Goal: Task Accomplishment & Management: Use online tool/utility

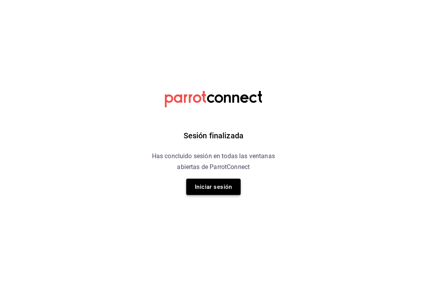
click at [227, 184] on button "Iniciar sesión" at bounding box center [213, 187] width 54 height 16
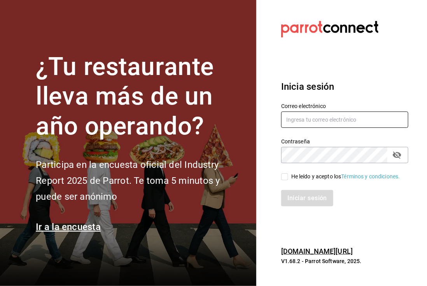
type input "calebfranco@grupocosteno.com"
click at [285, 177] on input "He leído y acepto los Términos y condiciones." at bounding box center [284, 176] width 7 height 7
checkbox input "true"
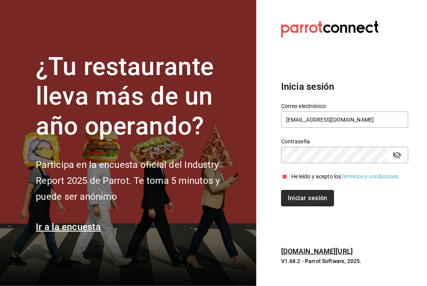
click at [306, 203] on button "Iniciar sesión" at bounding box center [307, 198] width 53 height 16
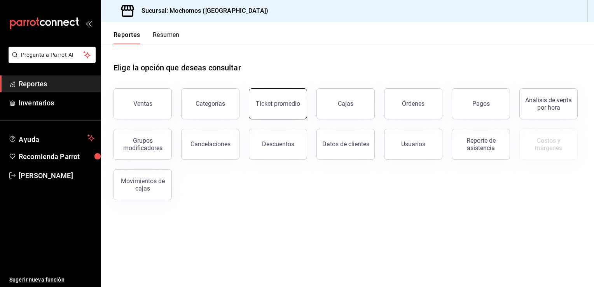
click at [281, 101] on div "Ticket promedio" at bounding box center [278, 103] width 44 height 7
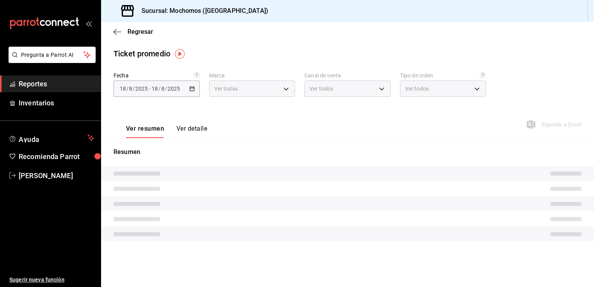
type input "81a909d9-58c5-46d1-b07d-4106a63ec642"
type input "PARROT,UBER_EATS,RAPPI,DIDI_FOOD,ONLINE"
type input "4757a820-eeb2-41c4-a2a2-ff7184acdd23,e3c18427-67e3-456a-aa48-e63191ec6ccf,aa1fd…"
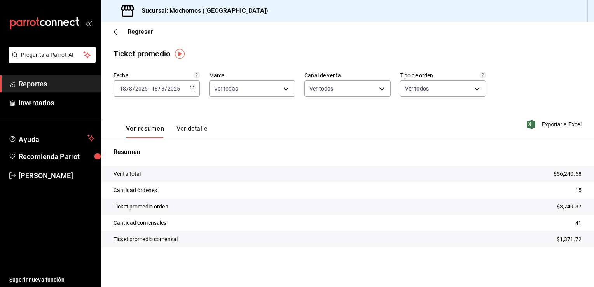
click at [192, 89] on icon "button" at bounding box center [191, 88] width 5 height 5
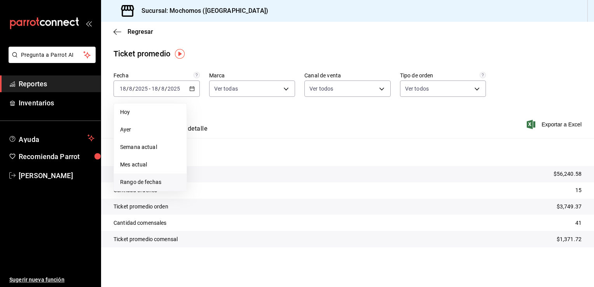
click at [136, 182] on span "Rango de fechas" at bounding box center [150, 182] width 60 height 8
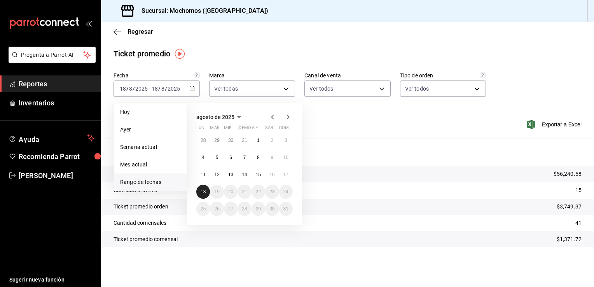
click at [201, 190] on abbr "18" at bounding box center [203, 191] width 5 height 5
click at [202, 191] on abbr "18" at bounding box center [203, 191] width 5 height 5
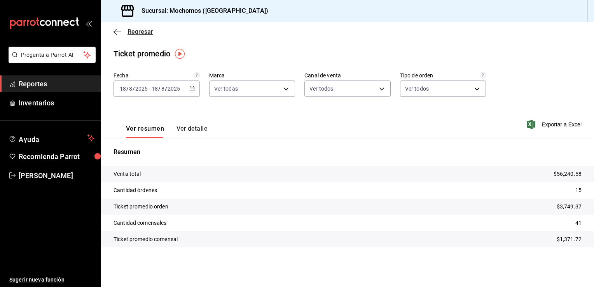
click at [119, 31] on icon "button" at bounding box center [117, 31] width 8 height 7
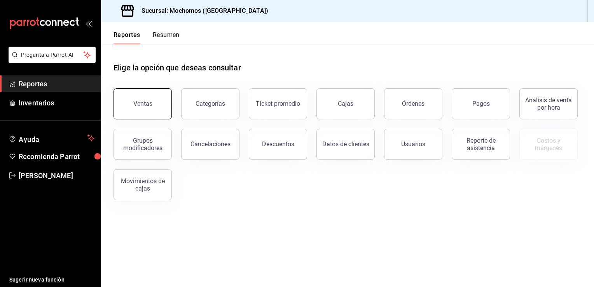
click at [139, 100] on div "Ventas" at bounding box center [142, 103] width 19 height 7
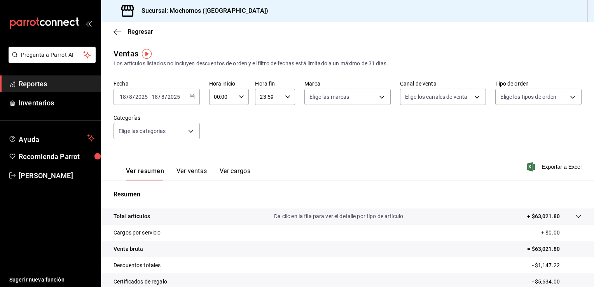
click at [190, 97] on icon "button" at bounding box center [191, 96] width 5 height 5
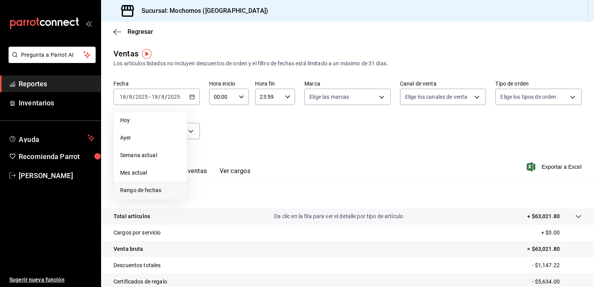
click at [139, 188] on span "Rango de fechas" at bounding box center [150, 190] width 60 height 8
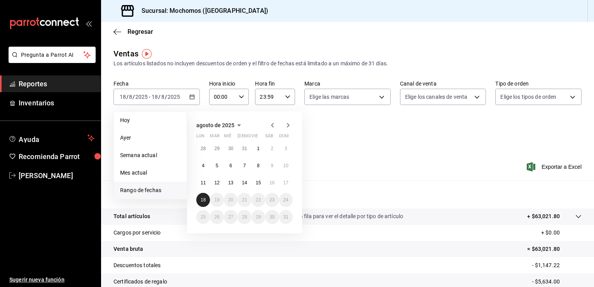
click at [202, 198] on abbr "18" at bounding box center [203, 199] width 5 height 5
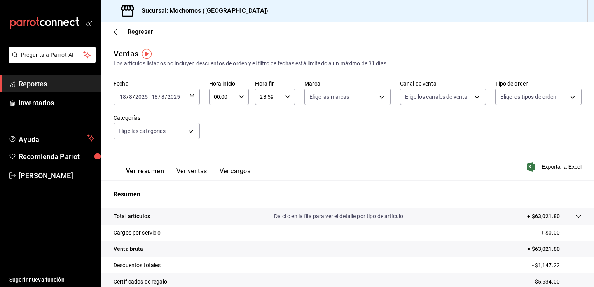
click at [190, 97] on icon "button" at bounding box center [191, 96] width 5 height 5
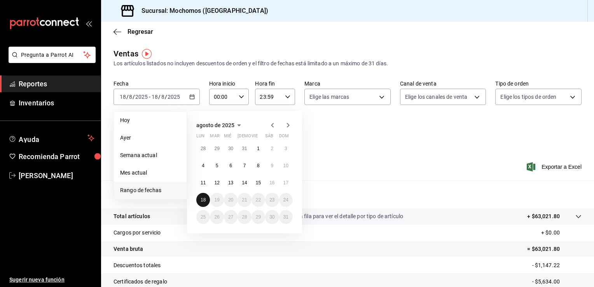
click at [201, 197] on abbr "18" at bounding box center [203, 199] width 5 height 5
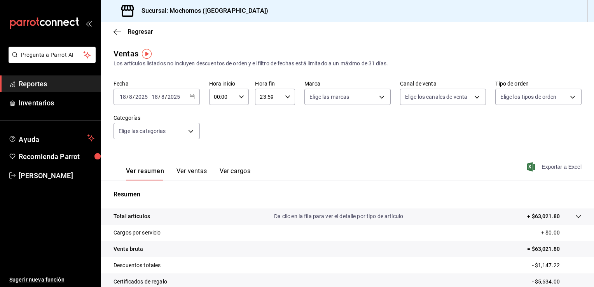
click at [426, 166] on span "Exportar a Excel" at bounding box center [554, 166] width 53 height 9
click at [121, 31] on span "Regresar" at bounding box center [133, 31] width 40 height 7
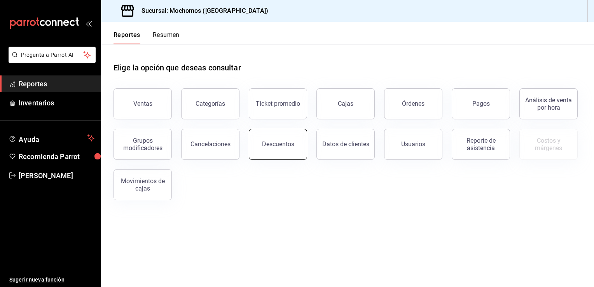
click at [277, 141] on div "Descuentos" at bounding box center [278, 143] width 32 height 7
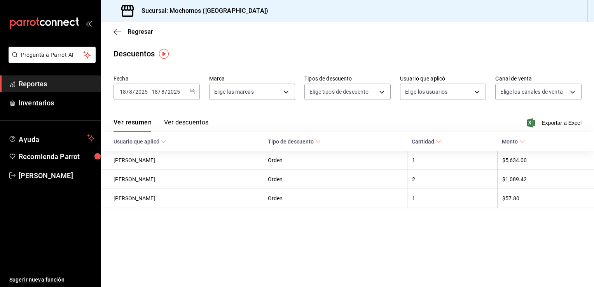
click at [193, 90] on \(Stroke\) "button" at bounding box center [192, 92] width 5 height 4
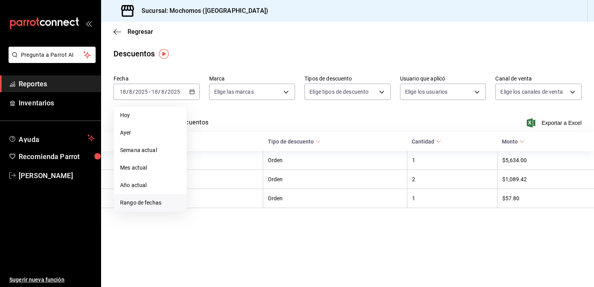
click at [134, 202] on span "Rango de fechas" at bounding box center [150, 203] width 60 height 8
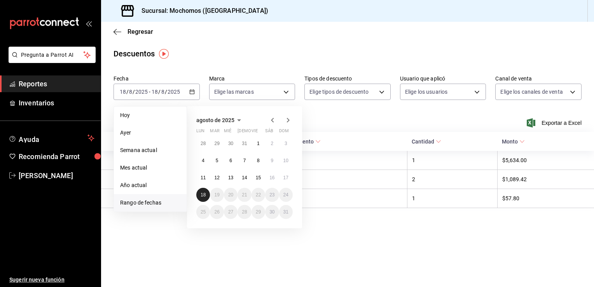
click at [203, 192] on abbr "18" at bounding box center [203, 194] width 5 height 5
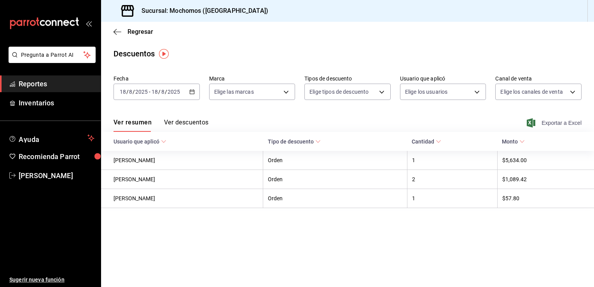
click at [426, 122] on span "Exportar a Excel" at bounding box center [554, 122] width 53 height 9
click at [38, 174] on span "[PERSON_NAME]" at bounding box center [57, 175] width 76 height 10
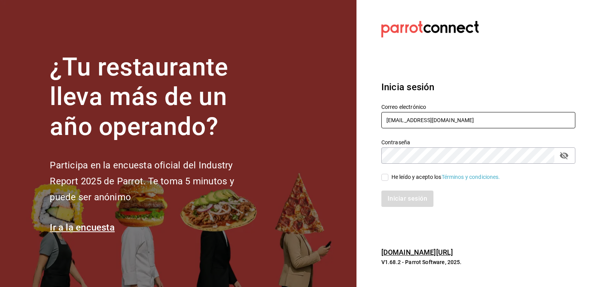
click at [410, 124] on input "[EMAIL_ADDRESS][DOMAIN_NAME]" at bounding box center [478, 120] width 194 height 16
type input "[PERSON_NAME][EMAIL_ADDRESS][PERSON_NAME][DOMAIN_NAME]"
click at [387, 176] on input "He leído y acepto los Términos y condiciones." at bounding box center [384, 177] width 7 height 7
checkbox input "true"
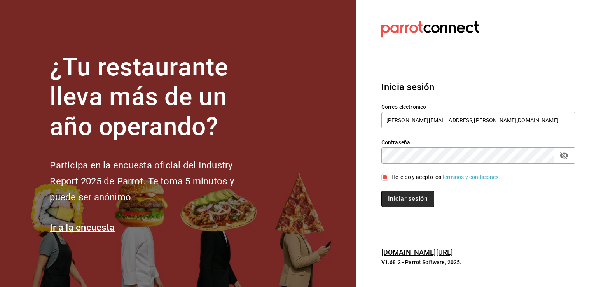
click at [401, 201] on button "Iniciar sesión" at bounding box center [407, 198] width 53 height 16
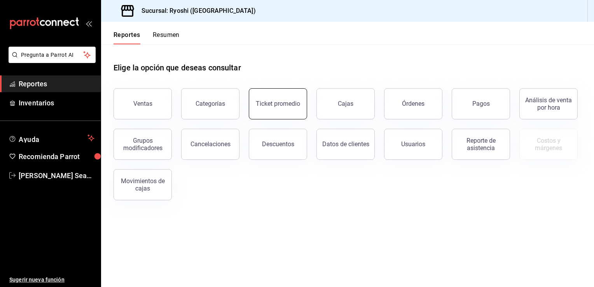
click at [272, 99] on button "Ticket promedio" at bounding box center [278, 103] width 58 height 31
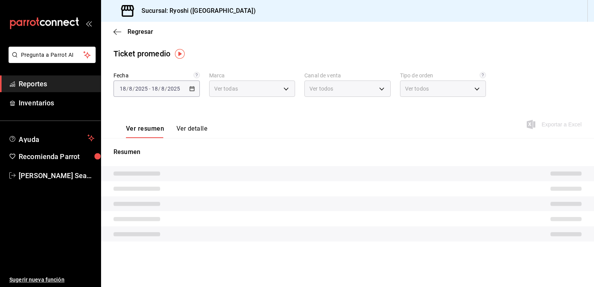
type input "26ca50e5-a845-484f-a54e-8a4432b79f59"
type input "PARROT,UBER_EATS,RAPPI,DIDI_FOOD,ONLINE"
type input "8361b891-a2e9-4fcd-a853-f9fc8036f76a,b76ec9ad-9f52-4de9-91c0-fd75567639de,0d81c…"
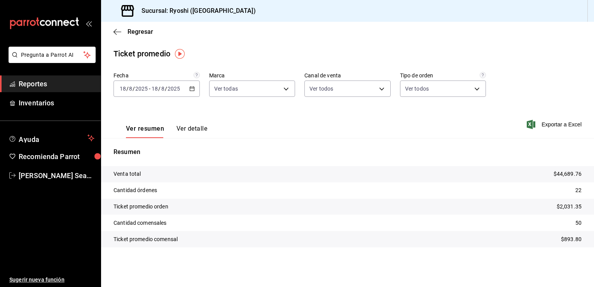
click at [191, 88] on icon "button" at bounding box center [191, 88] width 5 height 5
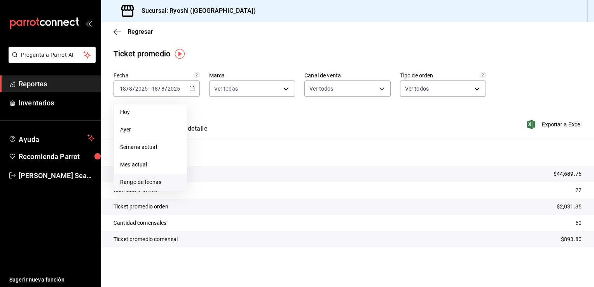
click at [134, 180] on span "Rango de fechas" at bounding box center [150, 182] width 60 height 8
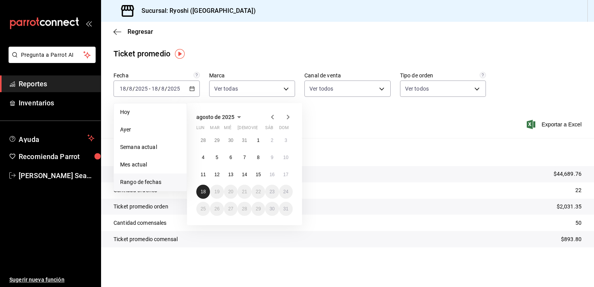
click at [203, 190] on abbr "18" at bounding box center [203, 191] width 5 height 5
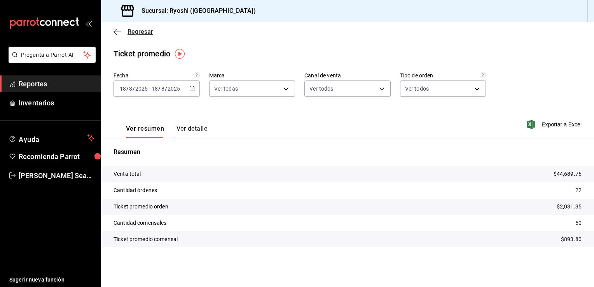
click at [121, 33] on span "Regresar" at bounding box center [133, 31] width 40 height 7
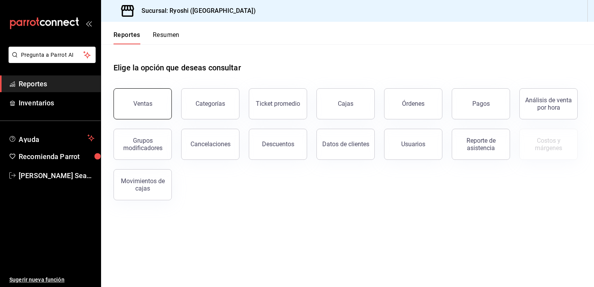
click at [149, 108] on button "Ventas" at bounding box center [142, 103] width 58 height 31
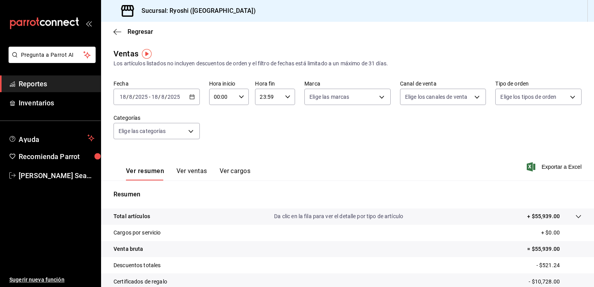
click at [192, 97] on icon "button" at bounding box center [191, 96] width 5 height 5
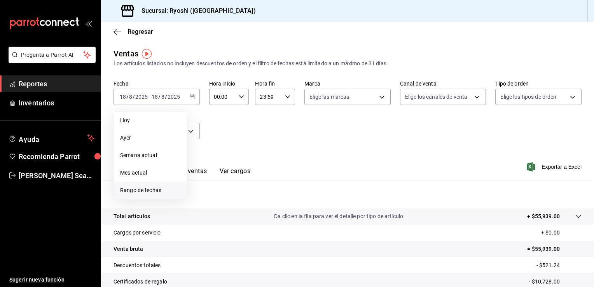
click at [142, 189] on span "Rango de fechas" at bounding box center [150, 190] width 60 height 8
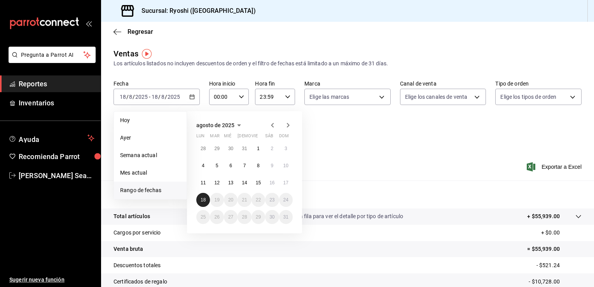
click at [204, 200] on abbr "18" at bounding box center [203, 199] width 5 height 5
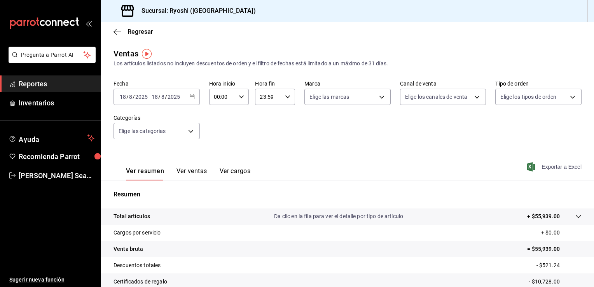
click at [554, 164] on span "Exportar a Excel" at bounding box center [554, 166] width 53 height 9
click at [119, 30] on icon "button" at bounding box center [117, 31] width 8 height 7
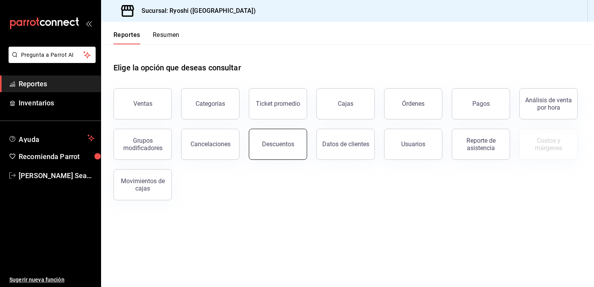
click at [276, 141] on div "Descuentos" at bounding box center [278, 143] width 32 height 7
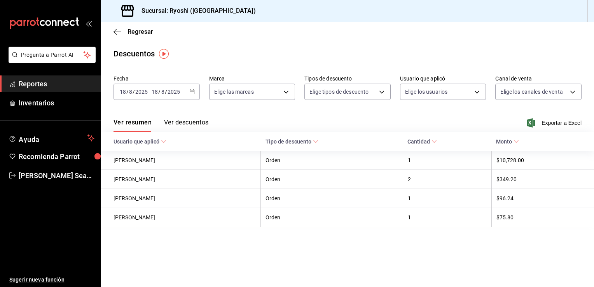
click at [190, 92] on icon "button" at bounding box center [191, 91] width 5 height 5
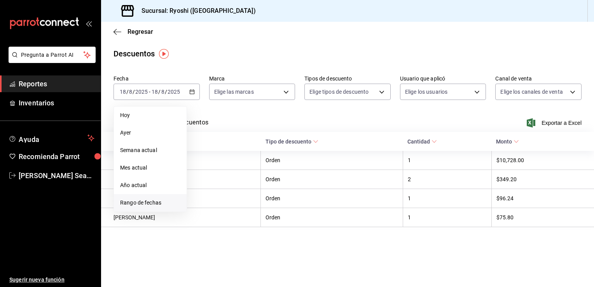
click at [134, 201] on span "Rango de fechas" at bounding box center [150, 203] width 60 height 8
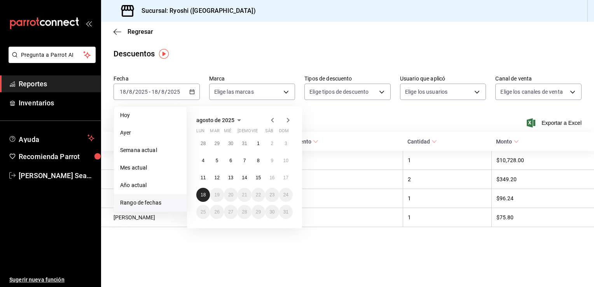
click at [204, 194] on abbr "18" at bounding box center [203, 194] width 5 height 5
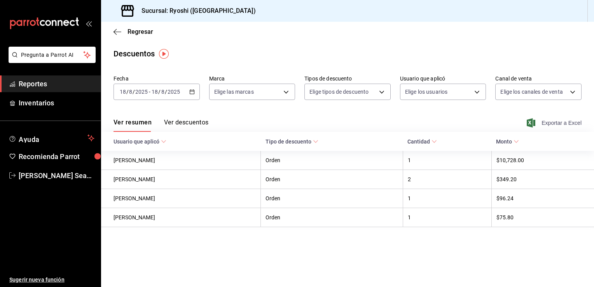
click at [548, 121] on span "Exportar a Excel" at bounding box center [554, 122] width 53 height 9
